Goal: Check status: Check status

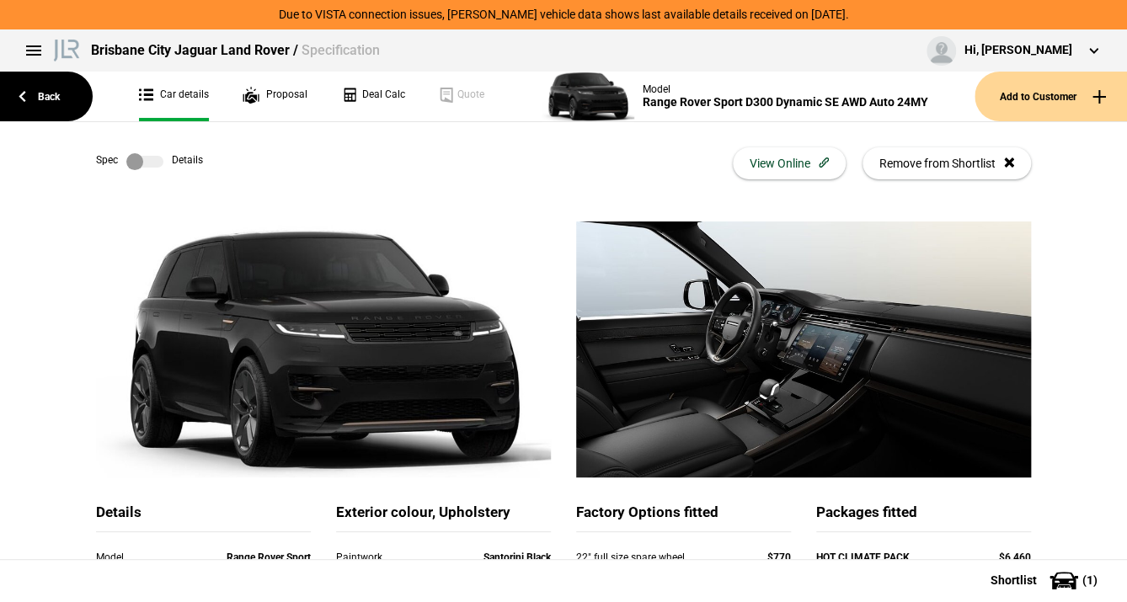
click at [149, 162] on label at bounding box center [144, 161] width 37 height 17
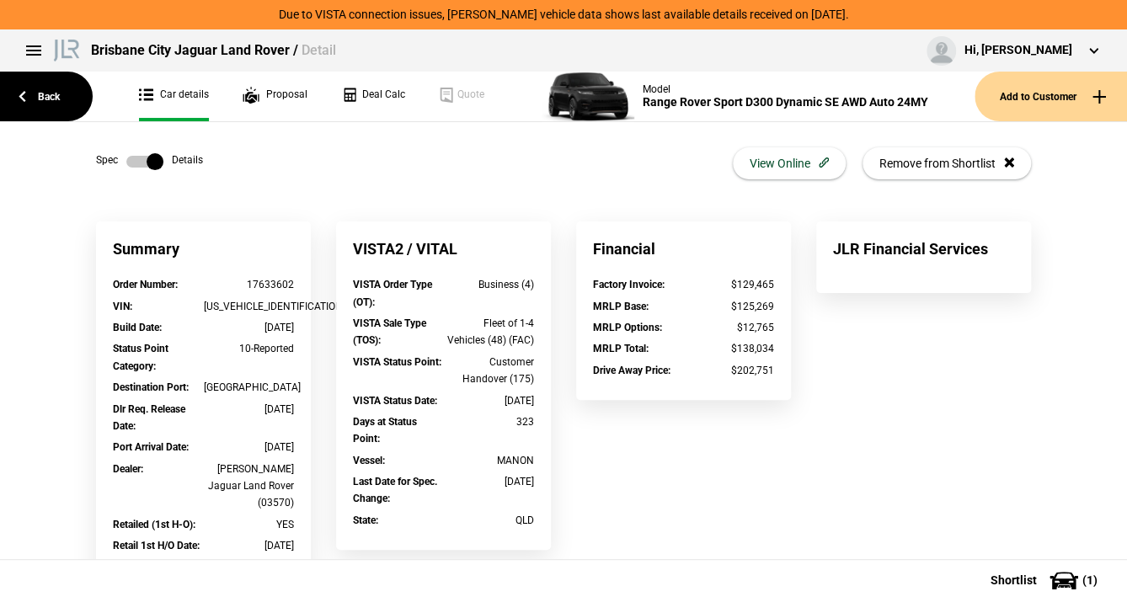
drag, startPoint x: 1041, startPoint y: 0, endPoint x: 138, endPoint y: 158, distance: 916.9
click at [138, 158] on label at bounding box center [144, 161] width 37 height 17
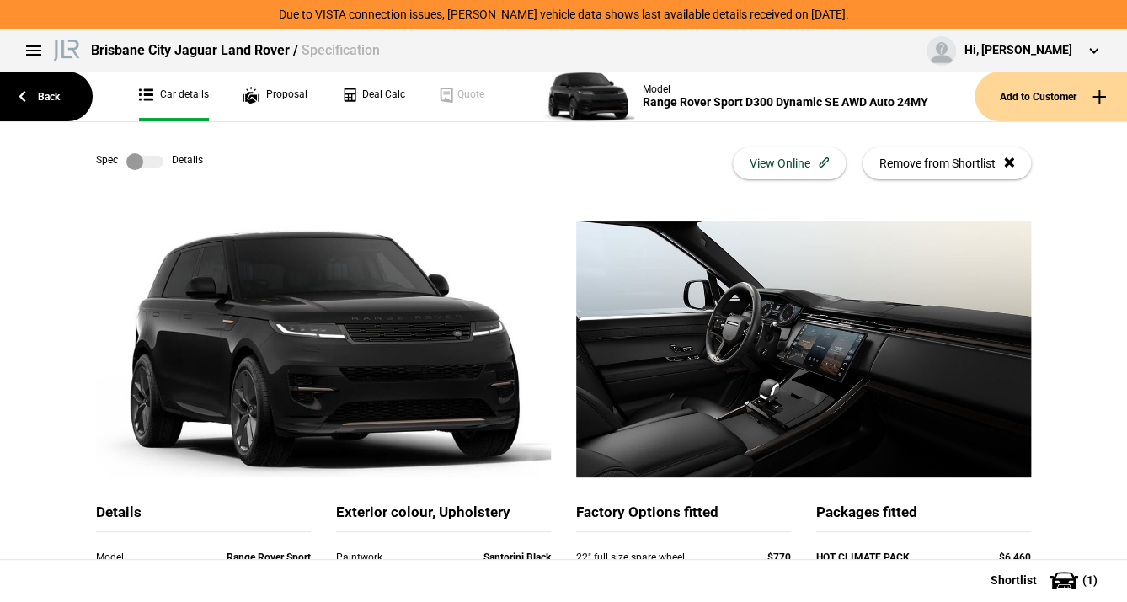
click at [138, 158] on label at bounding box center [144, 161] width 37 height 17
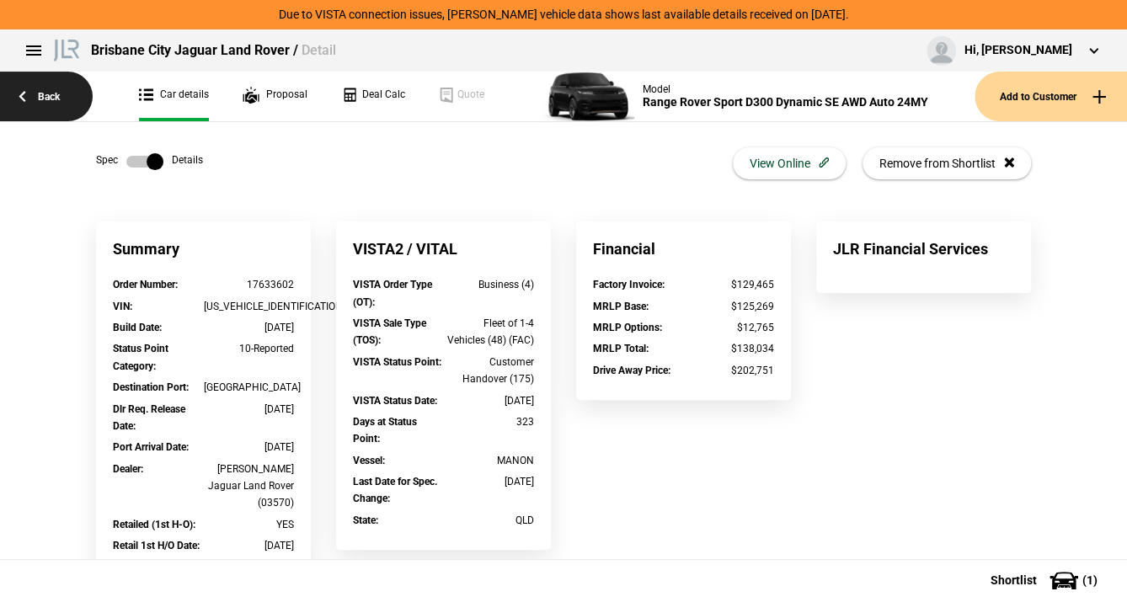
click at [44, 89] on link "Back" at bounding box center [46, 97] width 93 height 50
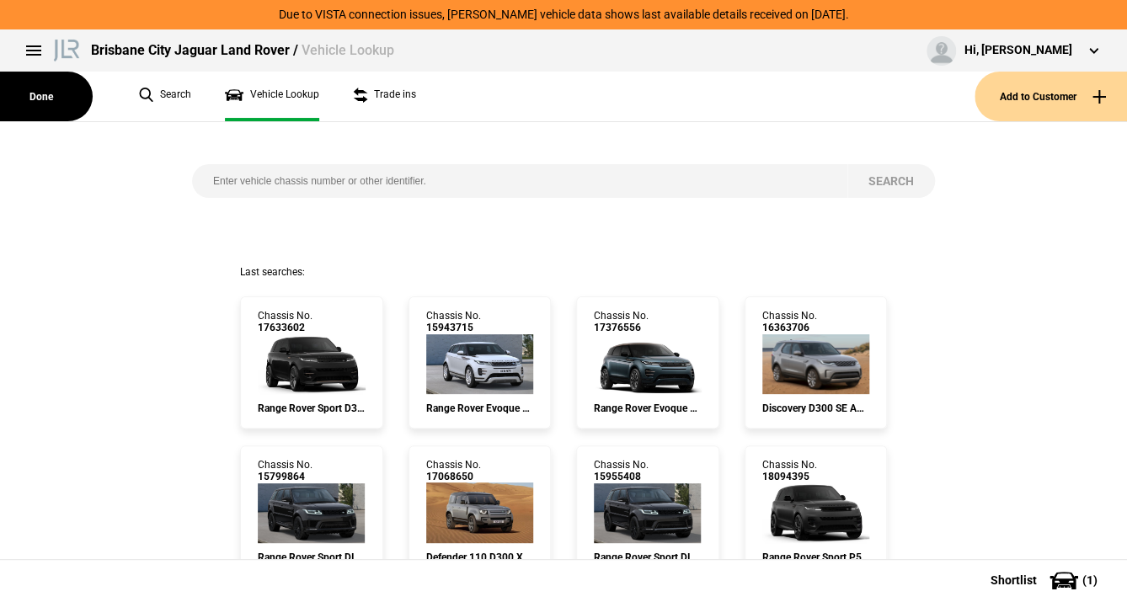
click at [306, 182] on input "search" at bounding box center [519, 181] width 655 height 34
